Goal: Find specific page/section

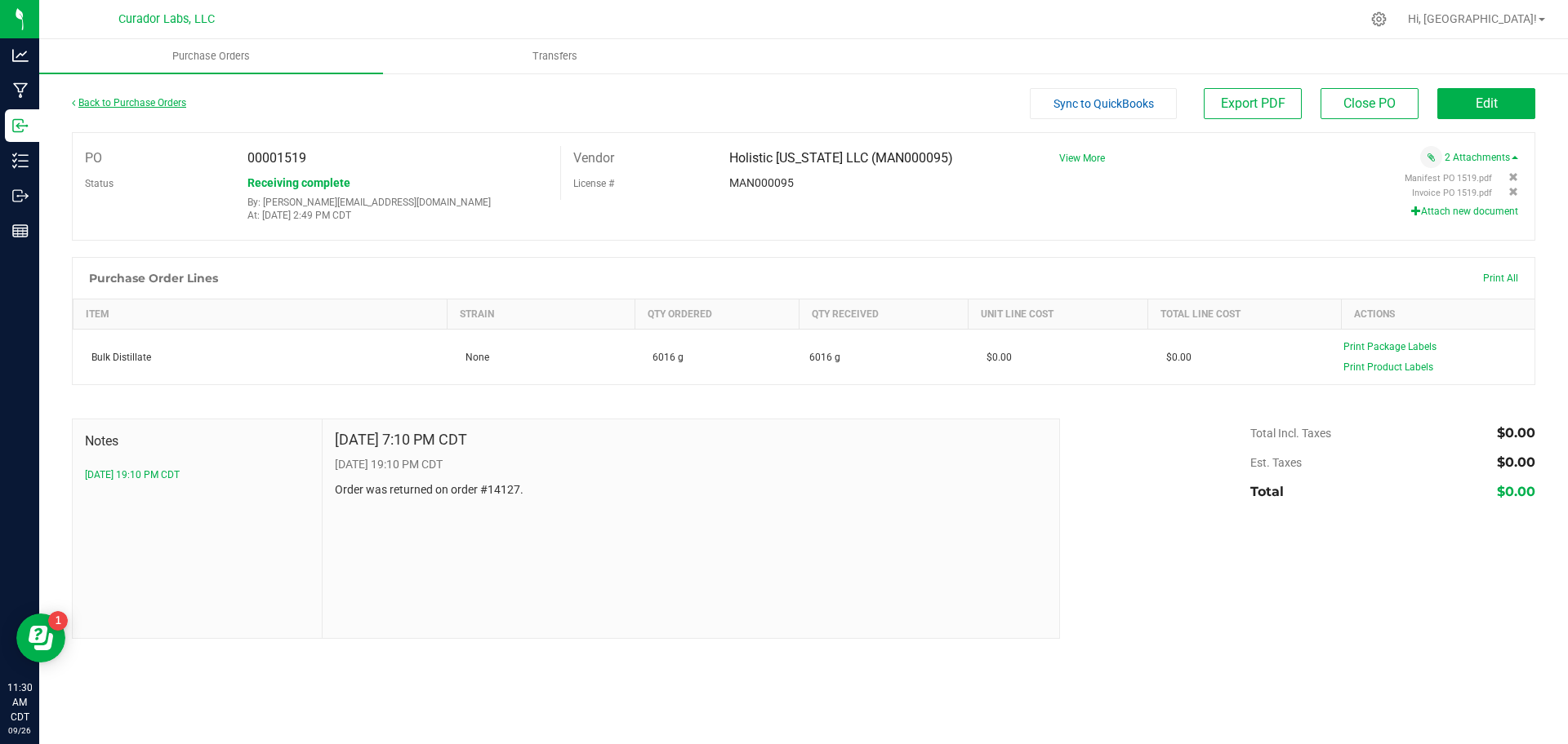
click at [166, 101] on link "Back to Purchase Orders" at bounding box center [129, 102] width 115 height 12
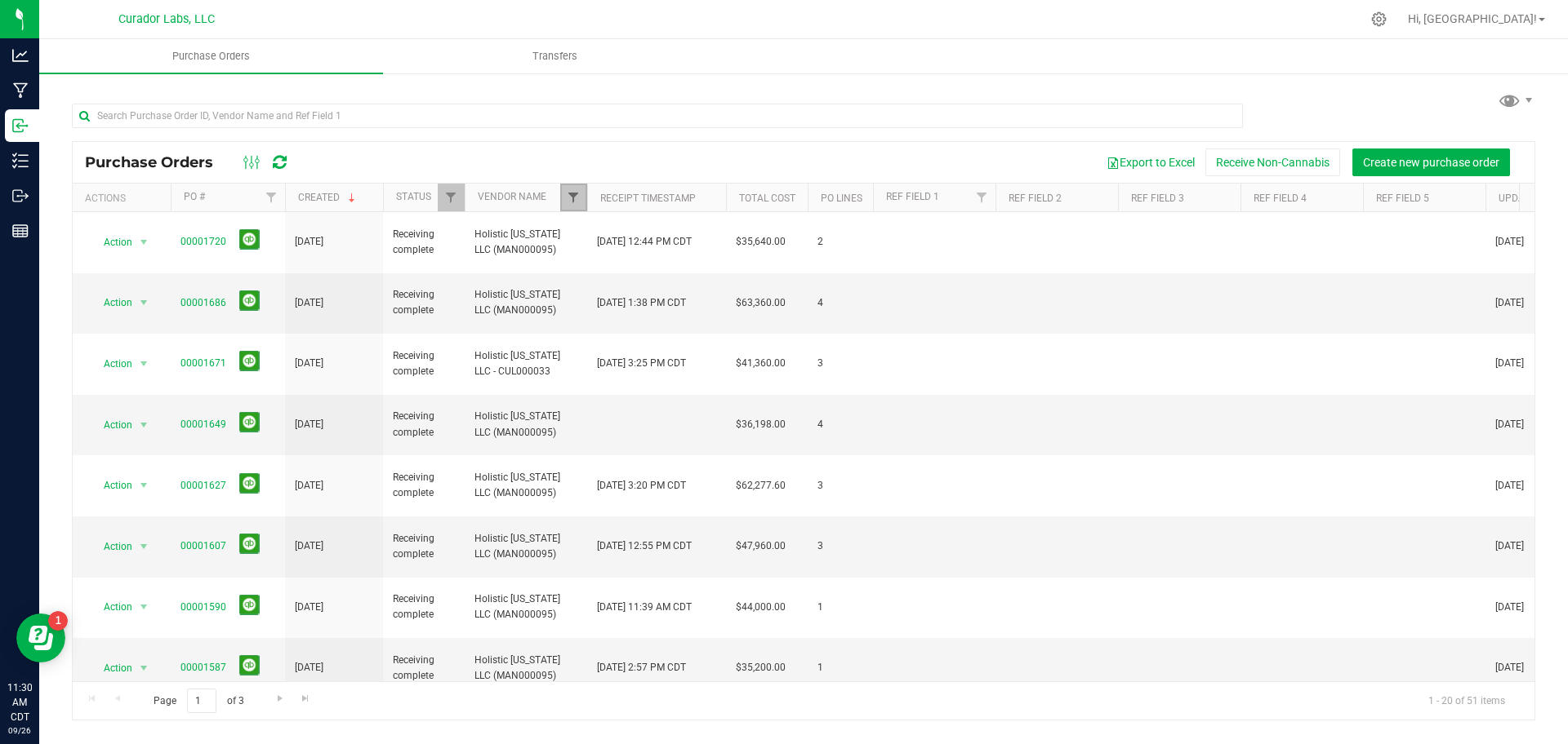
click at [569, 198] on span "Filter" at bounding box center [573, 197] width 13 height 13
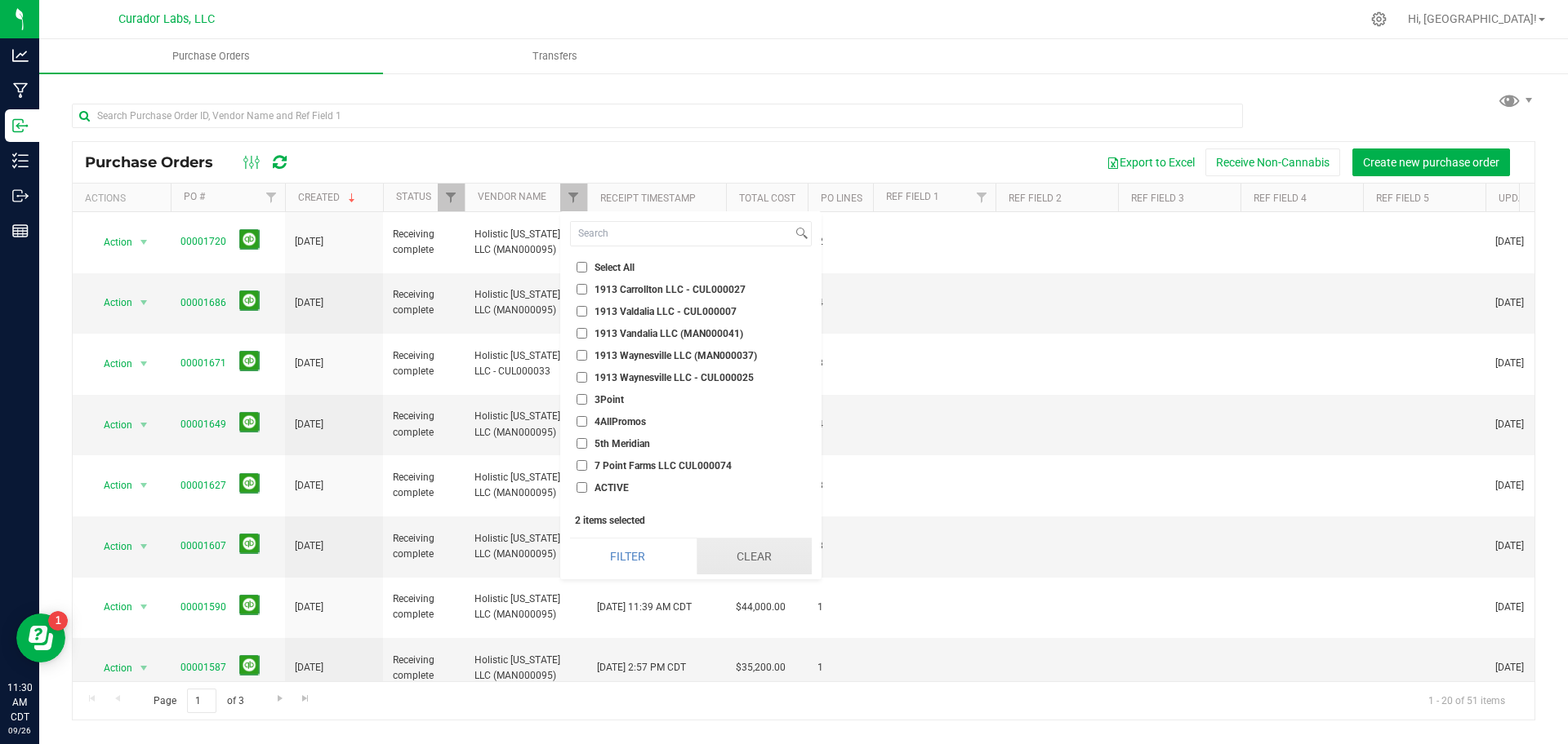
click at [738, 550] on button "Clear" at bounding box center [754, 557] width 115 height 36
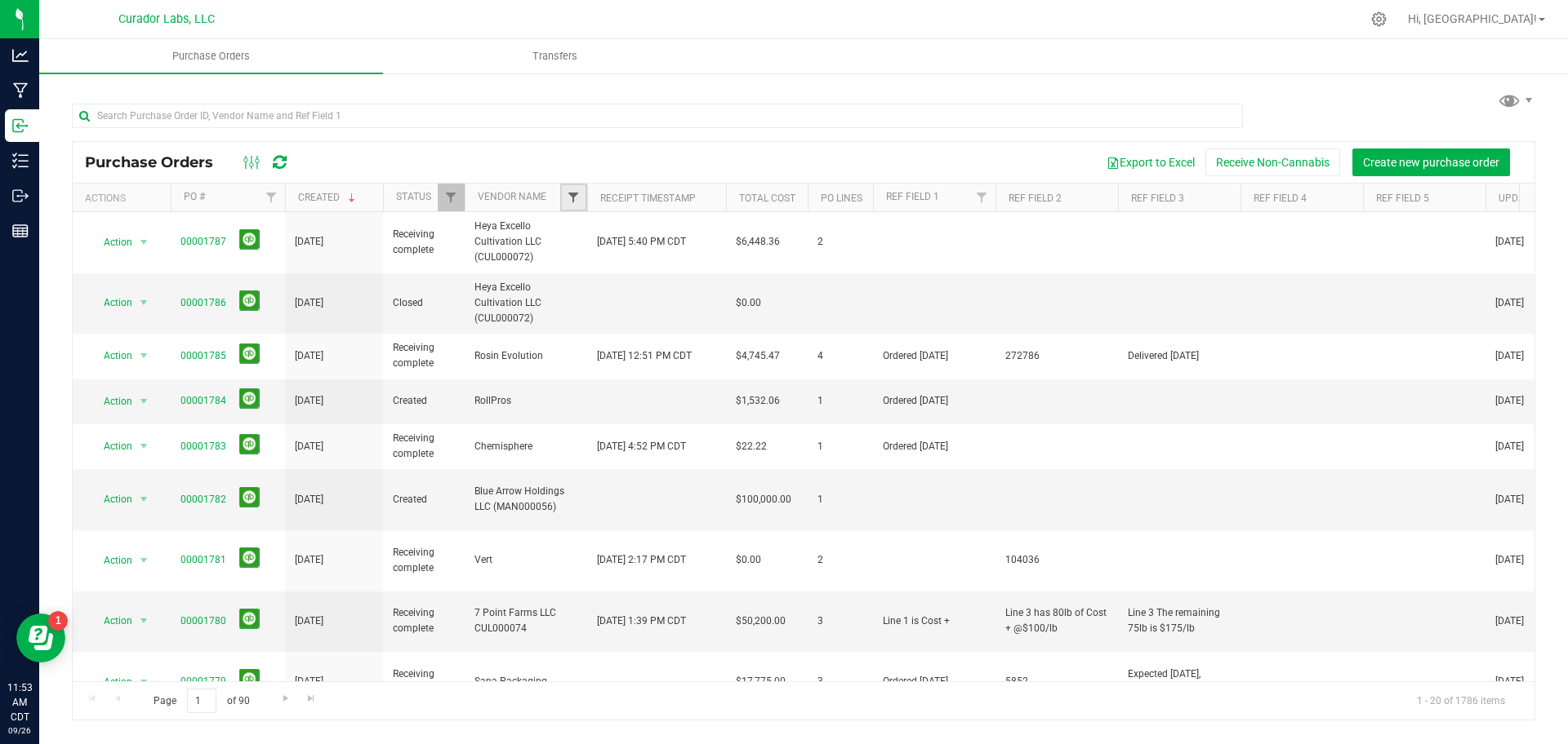
click at [575, 196] on span "Filter" at bounding box center [573, 197] width 13 height 13
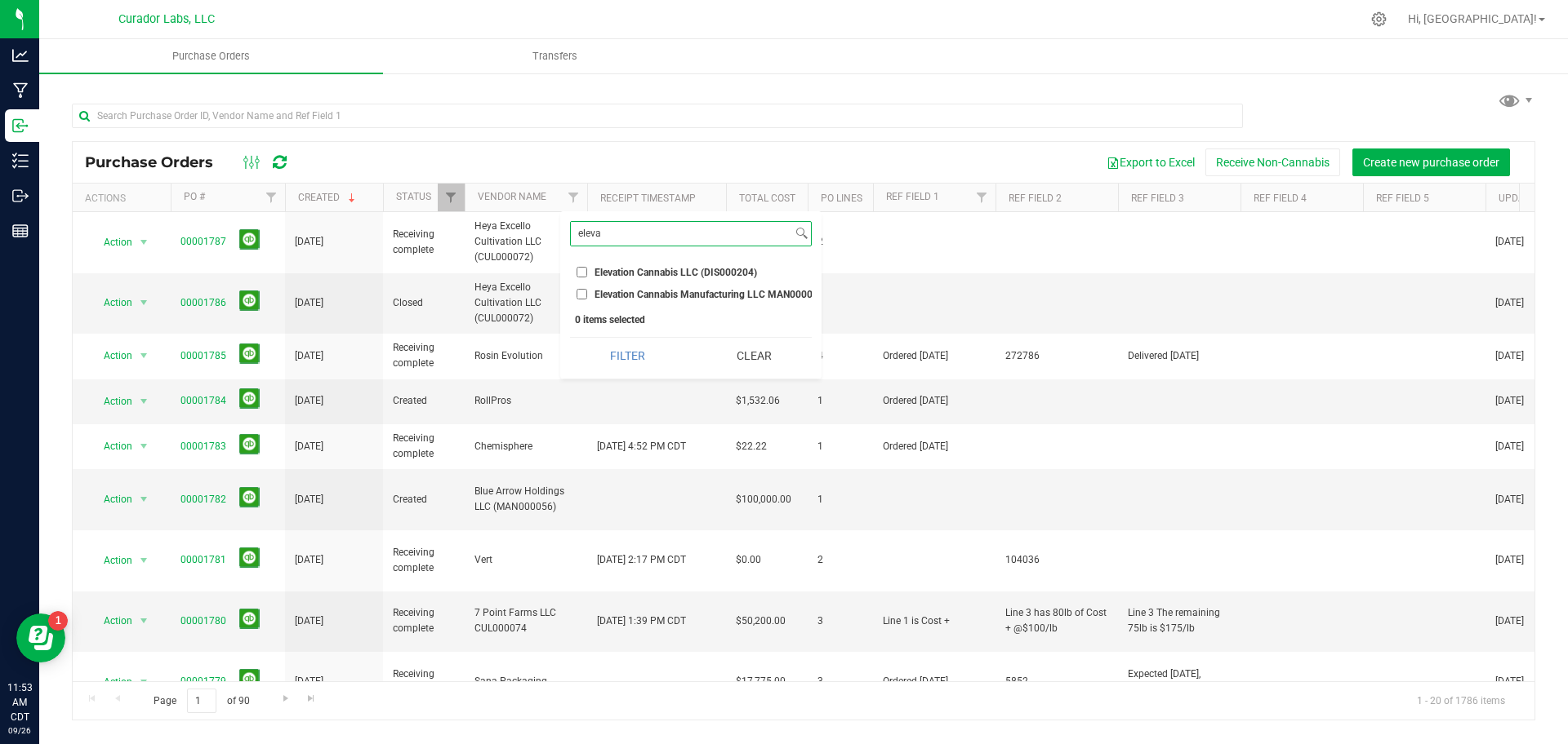
type input "eleva"
click at [620, 262] on ul "Select All 1913 Carrollton LLC - CUL000027 1913 Valdalia LLC - CUL000007 1913 V…" at bounding box center [690, 281] width 242 height 44
click at [620, 273] on span "Elevation Cannabis LLC (DIS000204)" at bounding box center [675, 272] width 163 height 10
click at [587, 273] on input "Elevation Cannabis LLC (DIS000204)" at bounding box center [582, 273] width 11 height 11
checkbox input "true"
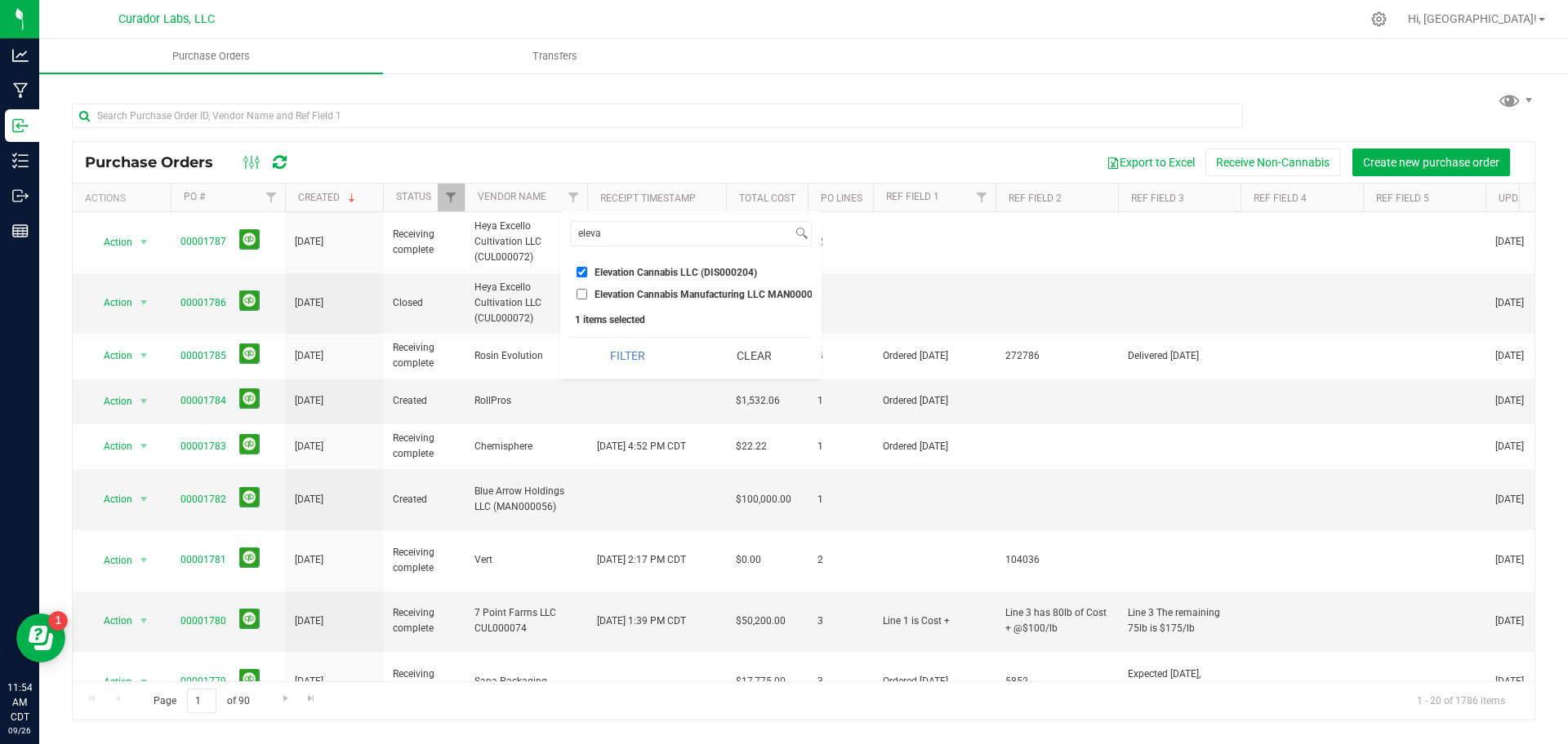
click at [623, 296] on span "Elevation Cannabis Manufacturing LLC MAN000092" at bounding box center [709, 294] width 229 height 10
click at [587, 296] on input "Elevation Cannabis Manufacturing LLC MAN000092" at bounding box center [582, 294] width 11 height 11
checkbox input "true"
click at [641, 374] on button "Filter" at bounding box center [627, 355] width 115 height 36
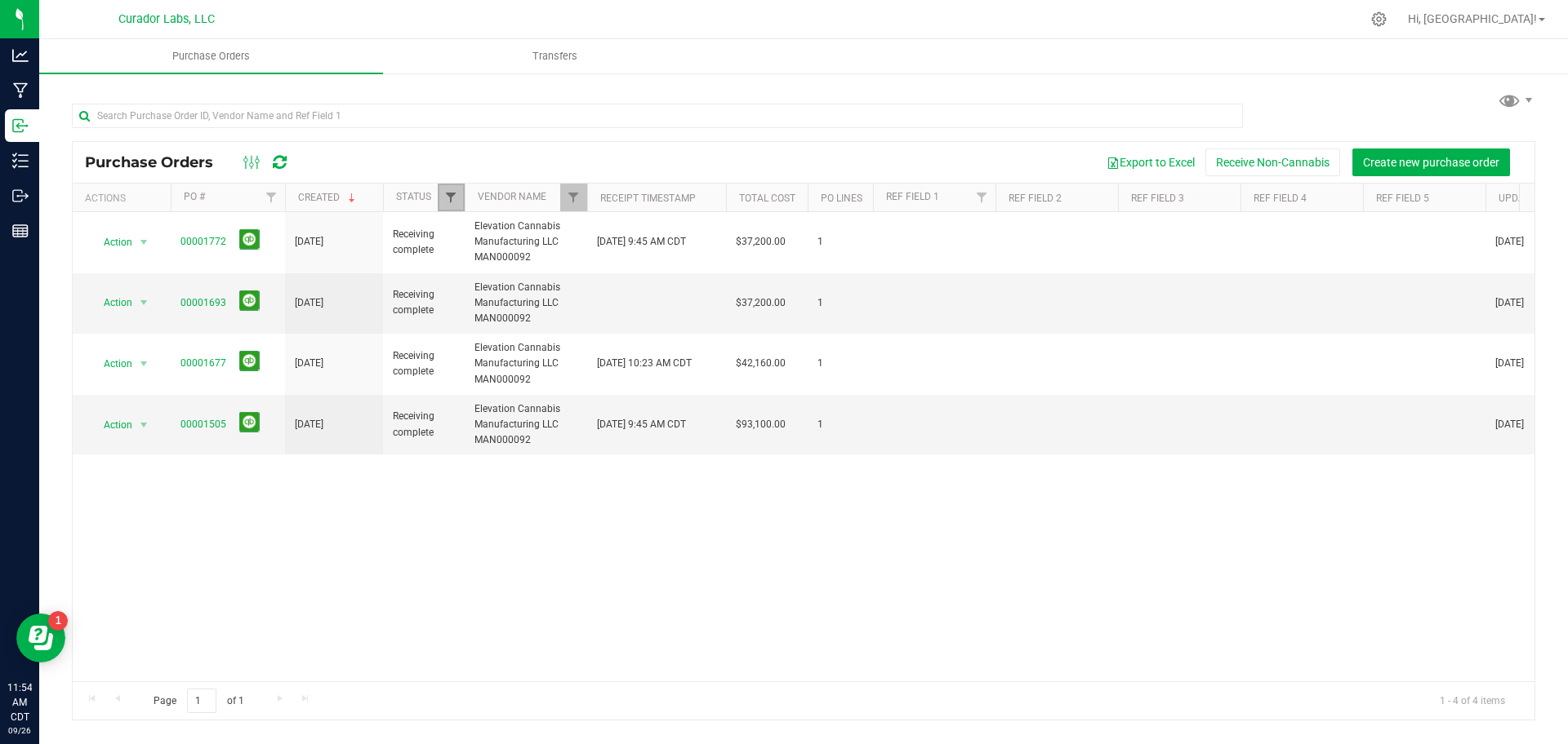
click at [452, 204] on span "Filter" at bounding box center [450, 197] width 13 height 13
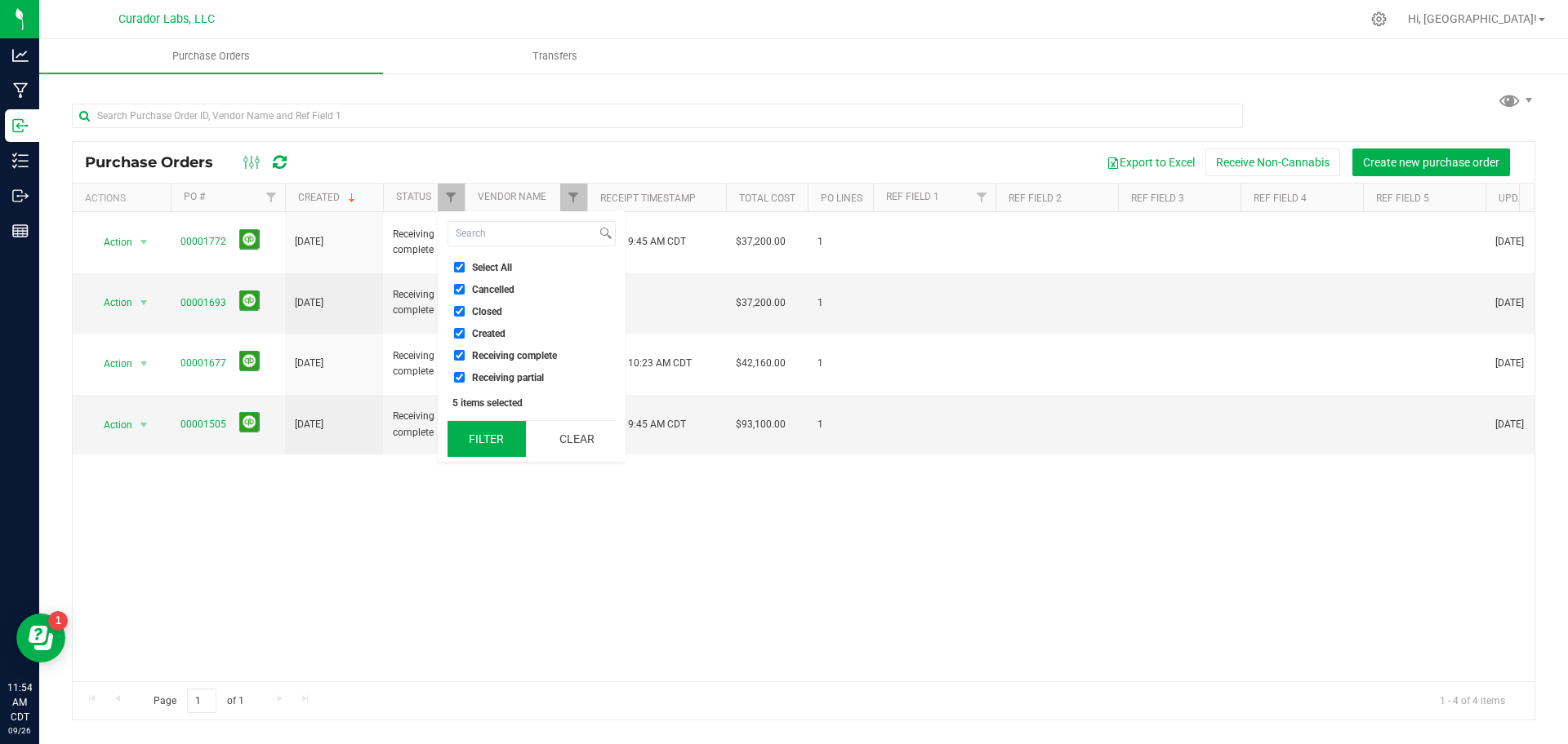
click at [500, 445] on button "Filter" at bounding box center [487, 439] width 78 height 36
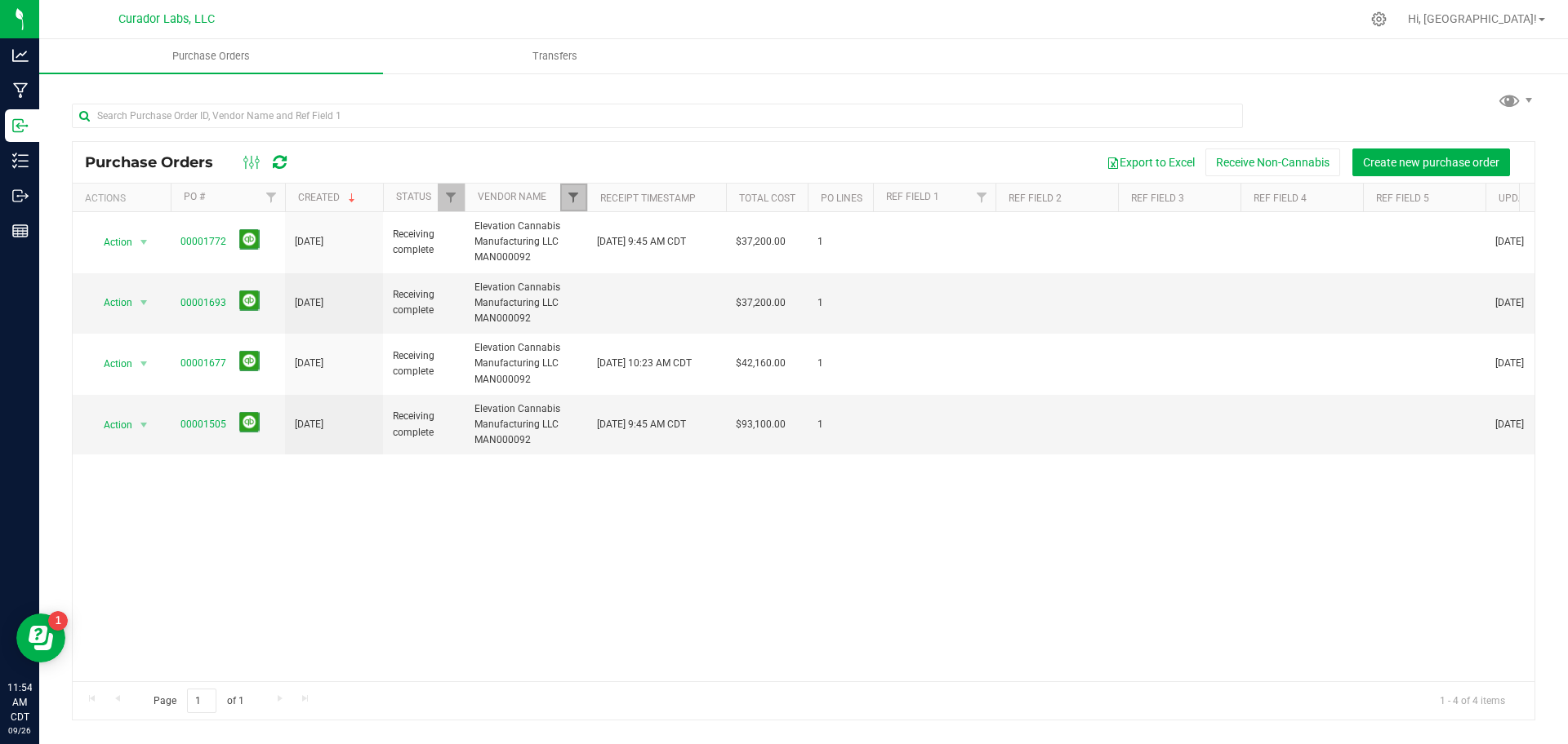
click at [579, 198] on span "Filter" at bounding box center [573, 197] width 13 height 13
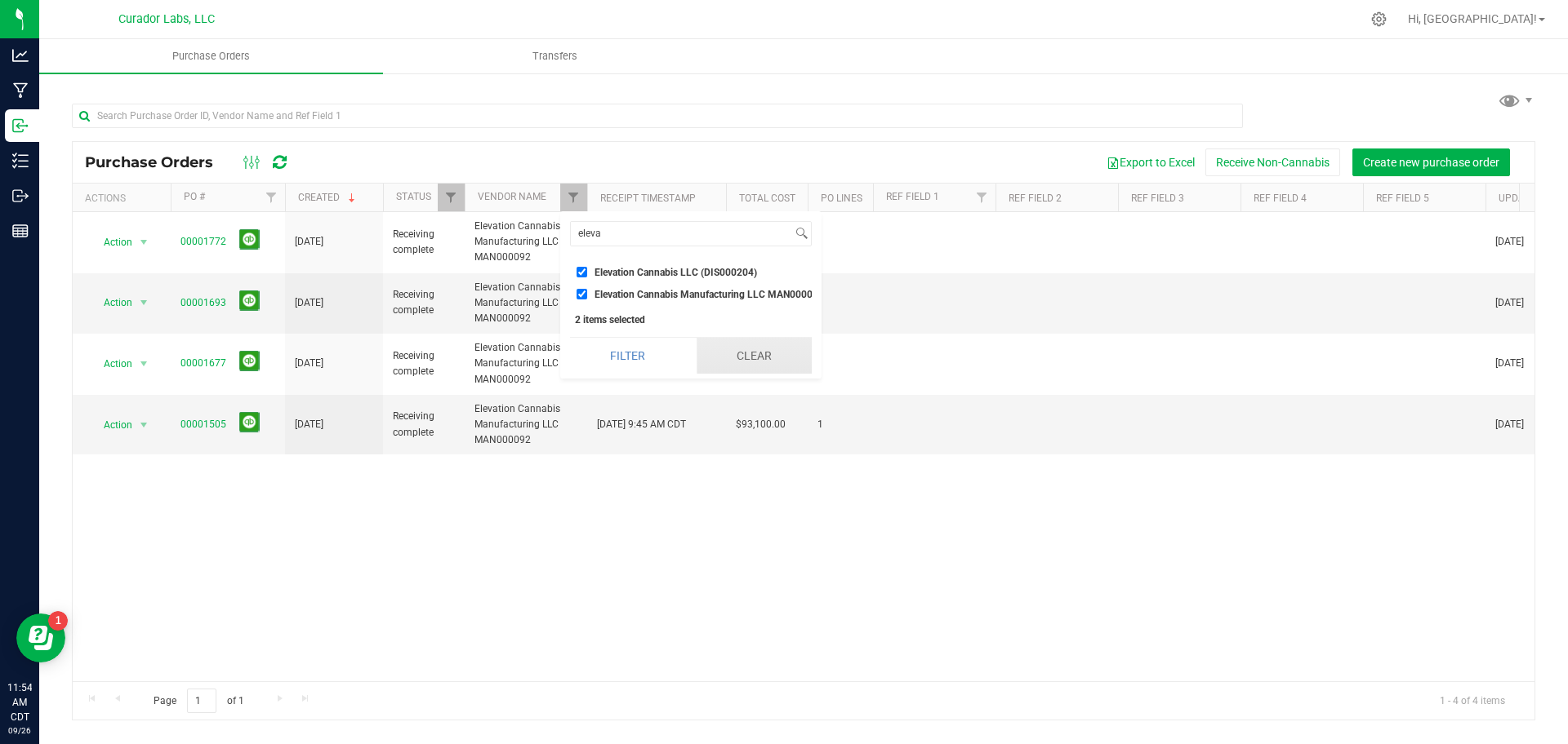
click at [771, 374] on button "Clear" at bounding box center [754, 355] width 115 height 36
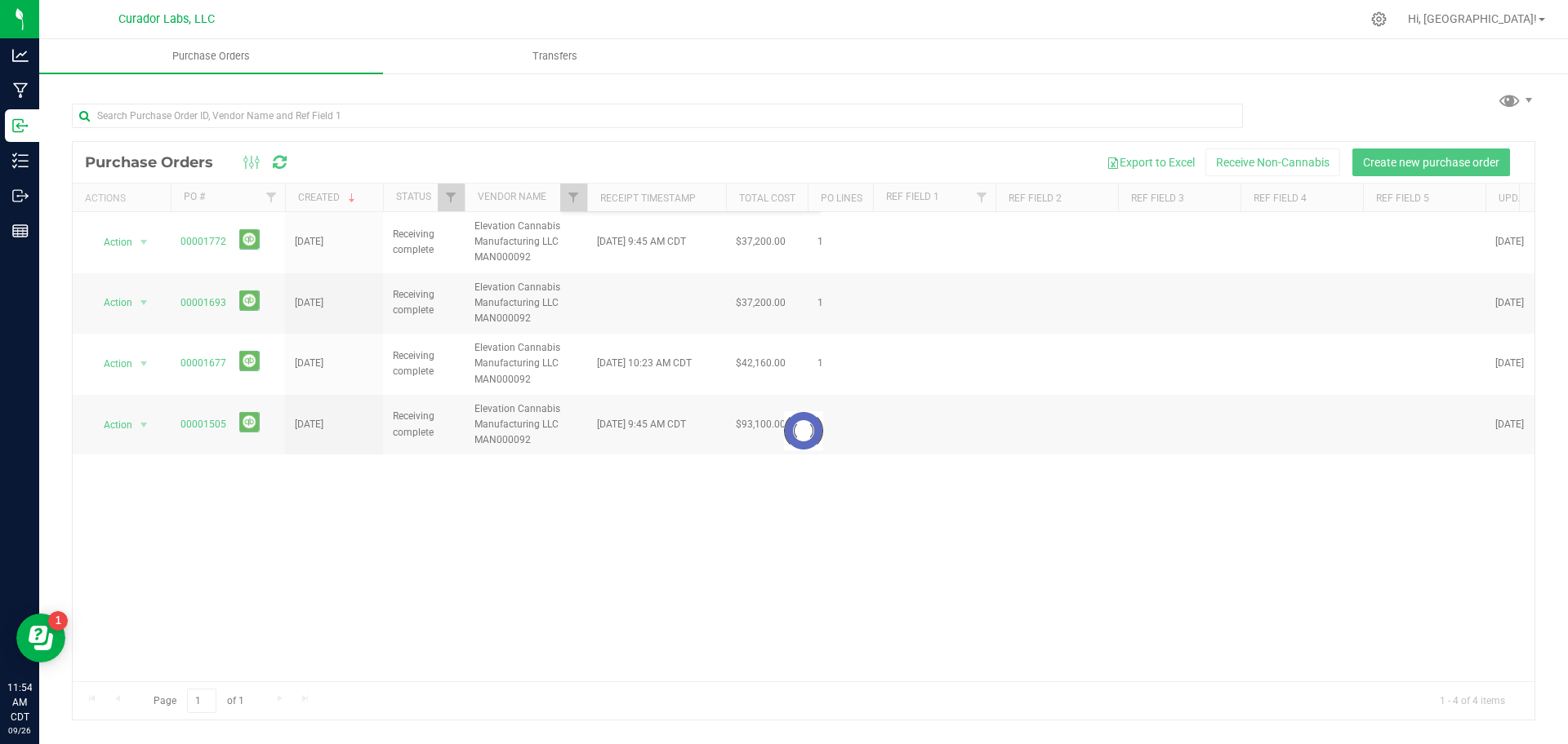
checkbox input "false"
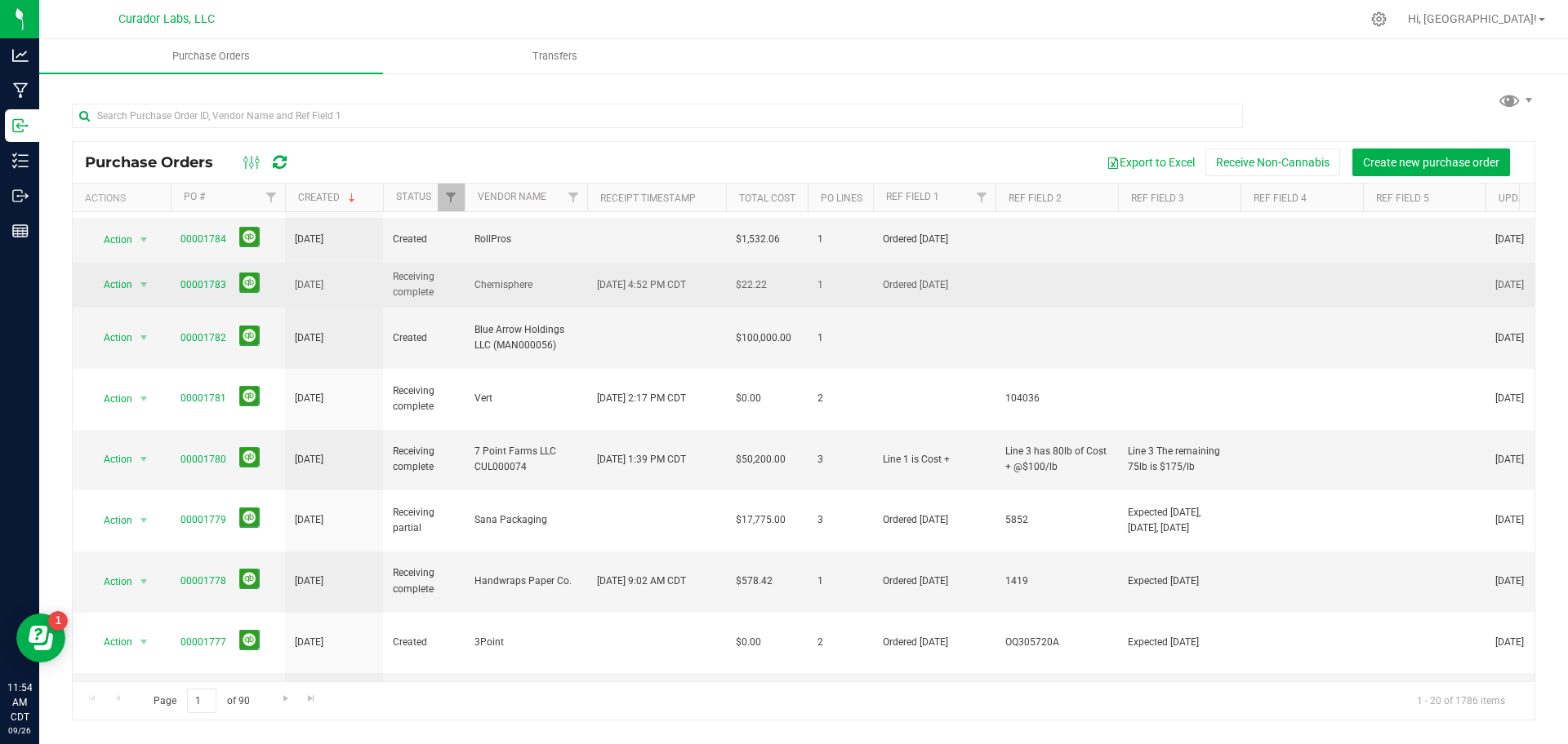
scroll to position [162, 0]
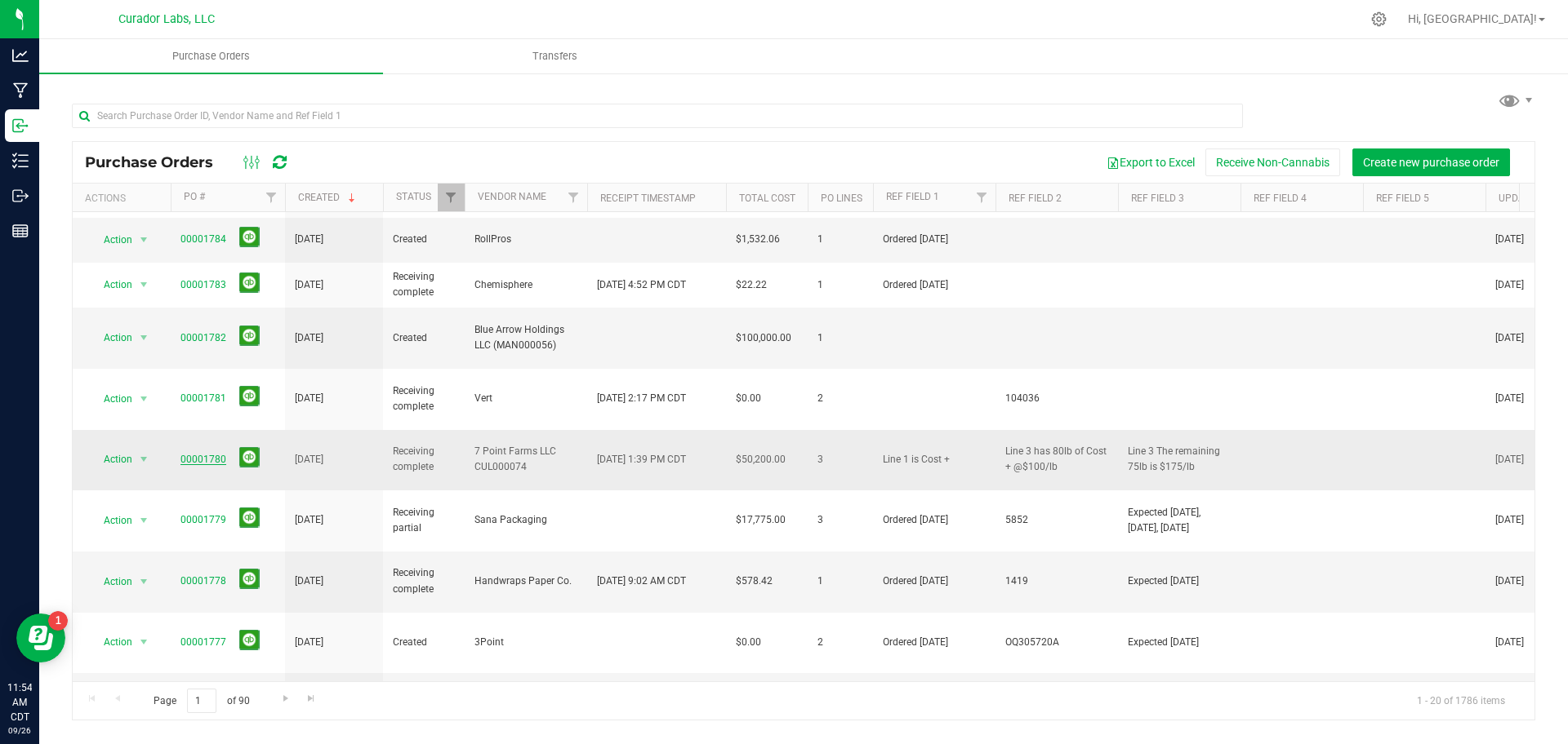
click at [217, 454] on link "00001780" at bounding box center [203, 459] width 45 height 12
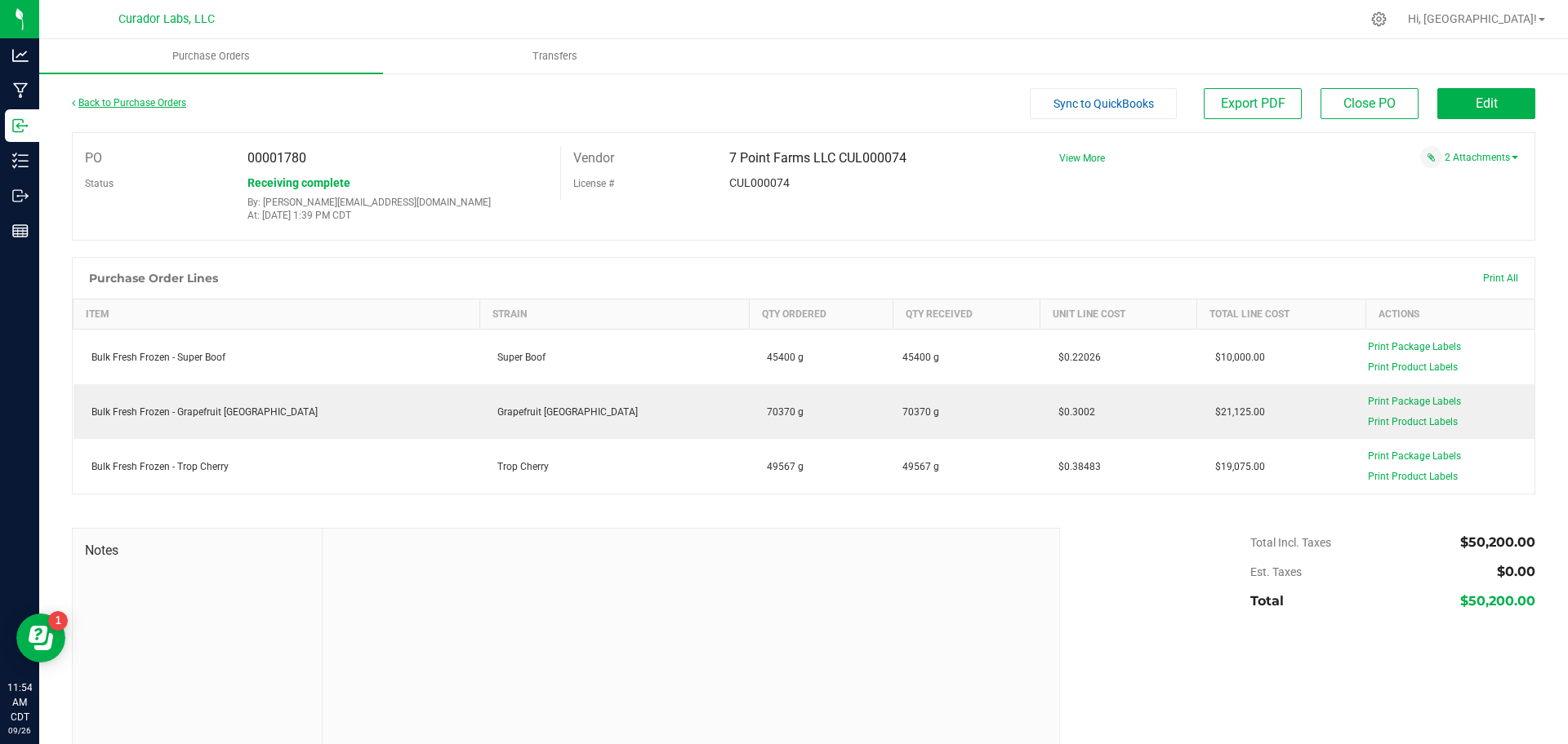
click at [147, 106] on link "Back to Purchase Orders" at bounding box center [129, 102] width 115 height 12
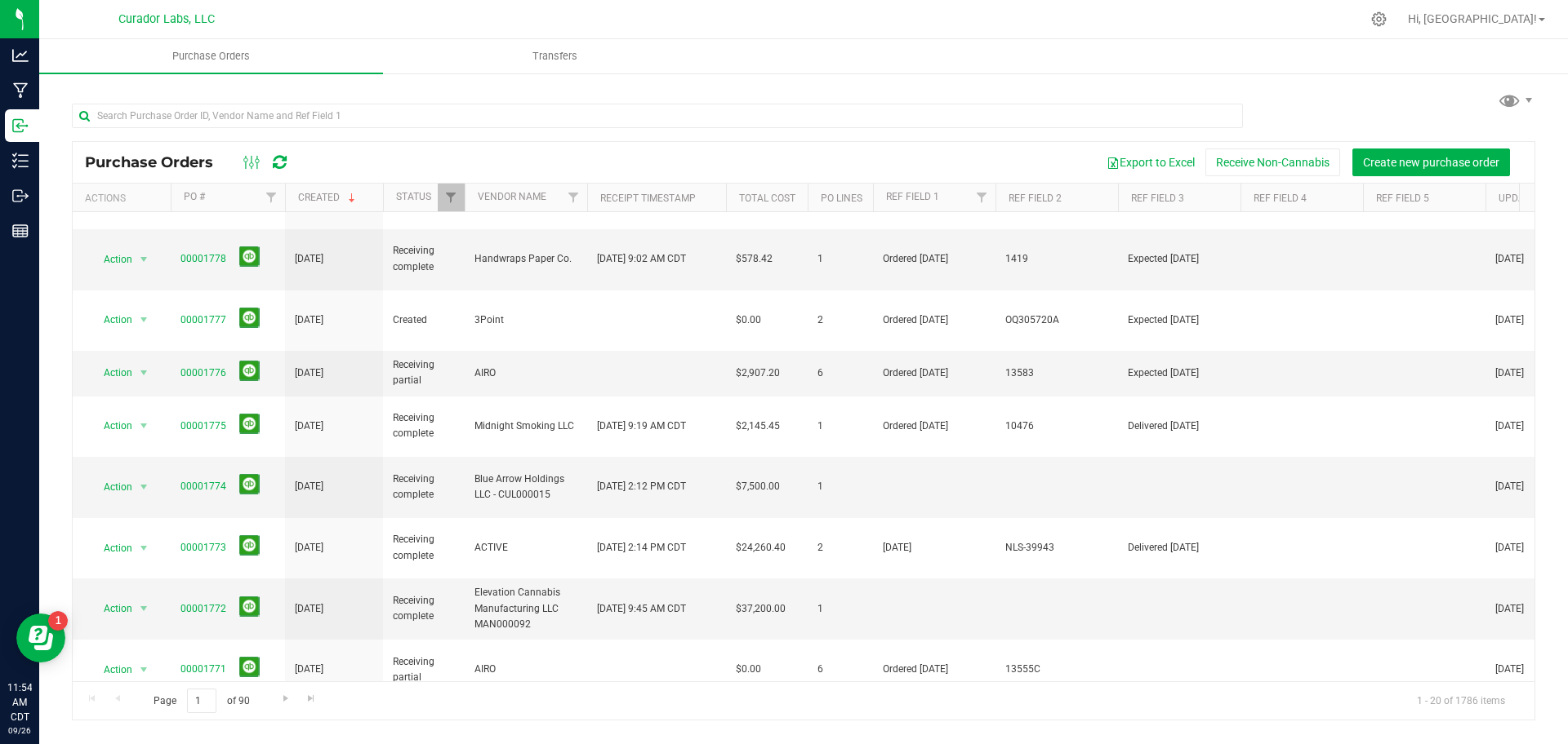
scroll to position [485, 0]
click at [217, 602] on link "00001772" at bounding box center [203, 607] width 45 height 12
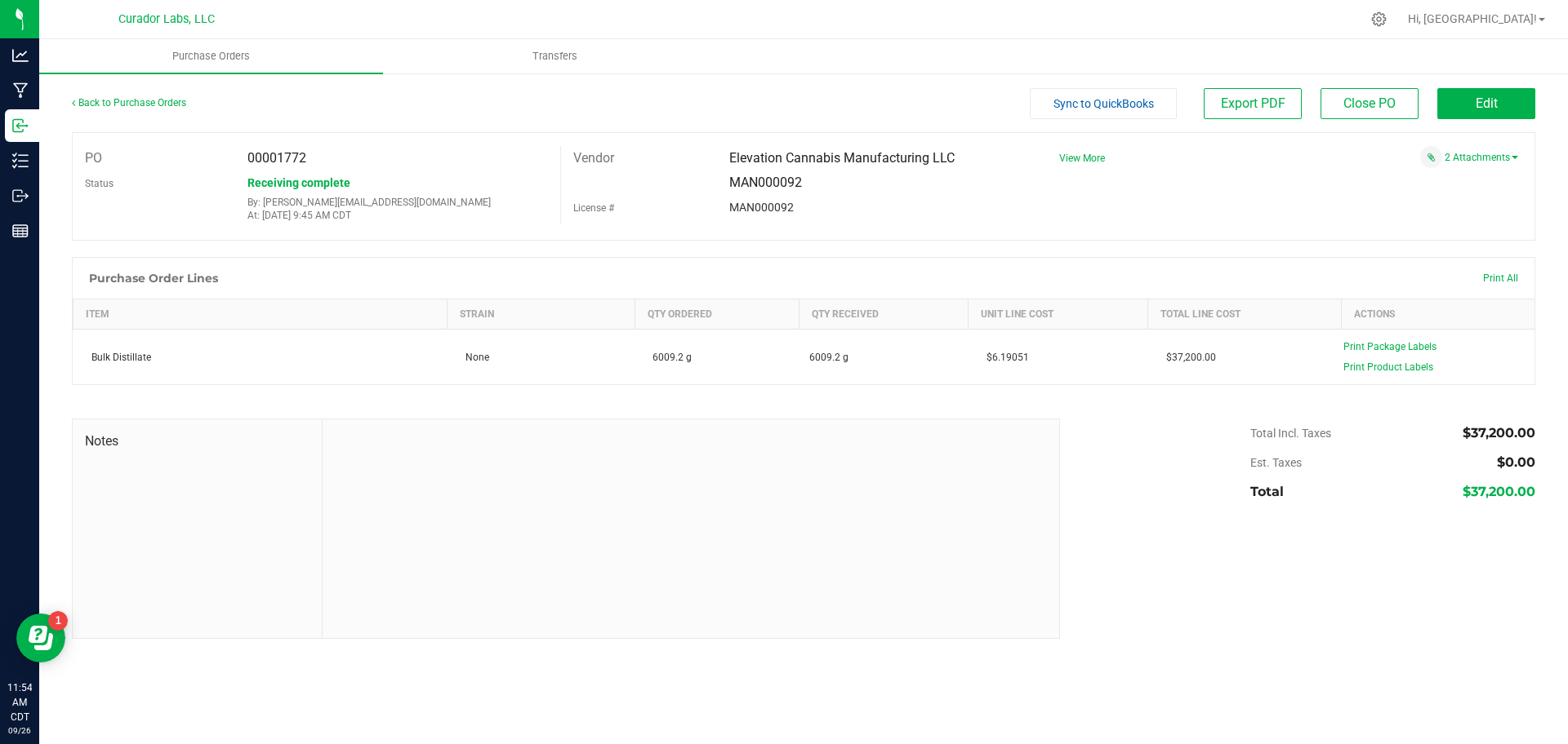
click at [134, 115] on div "Back to Purchase Orders" at bounding box center [255, 102] width 366 height 29
click at [135, 104] on link "Back to Purchase Orders" at bounding box center [129, 102] width 115 height 12
